Goal: Communication & Community: Answer question/provide support

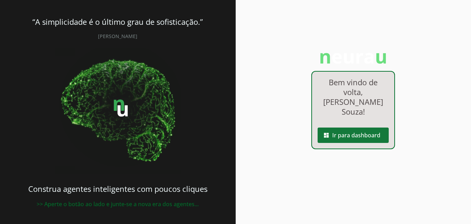
click at [377, 128] on span at bounding box center [353, 135] width 71 height 17
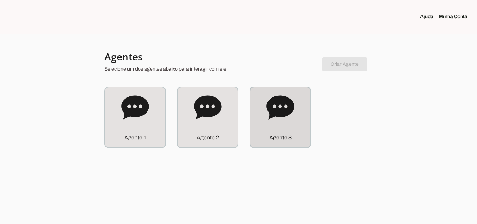
click at [274, 110] on icon at bounding box center [280, 107] width 28 height 24
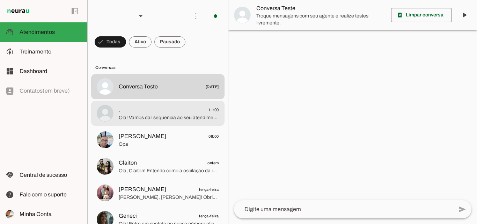
click at [162, 118] on span "Olá! Vamos dar sequência ao seu atendimento. Por favor, clique no link para fal…" at bounding box center [169, 117] width 100 height 7
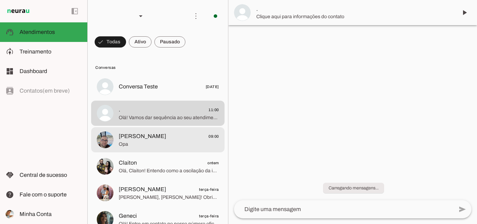
click at [165, 135] on span "[PERSON_NAME] 09:00" at bounding box center [169, 136] width 100 height 9
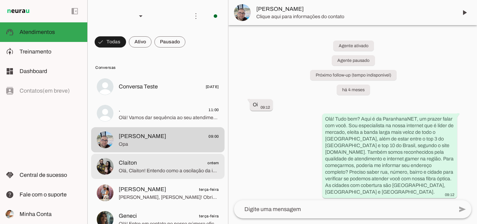
click at [170, 163] on span "Claiton ontem" at bounding box center [169, 162] width 100 height 9
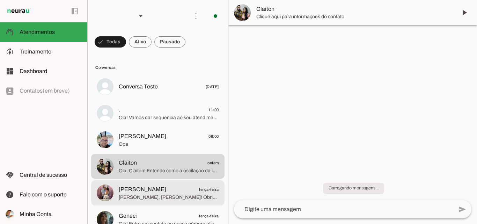
click at [168, 189] on span "[PERSON_NAME] terça-feira" at bounding box center [169, 189] width 100 height 9
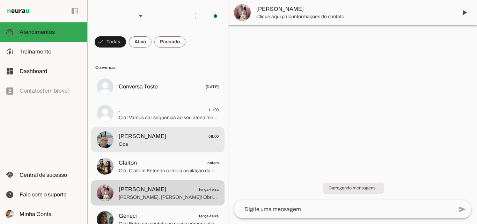
click at [164, 142] on span "Opa" at bounding box center [169, 144] width 100 height 7
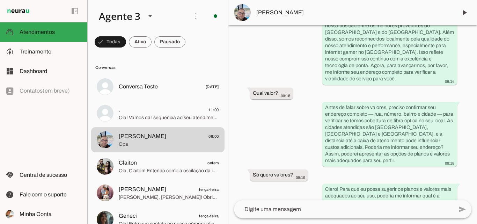
scroll to position [264, 0]
